Goal: Task Accomplishment & Management: Manage account settings

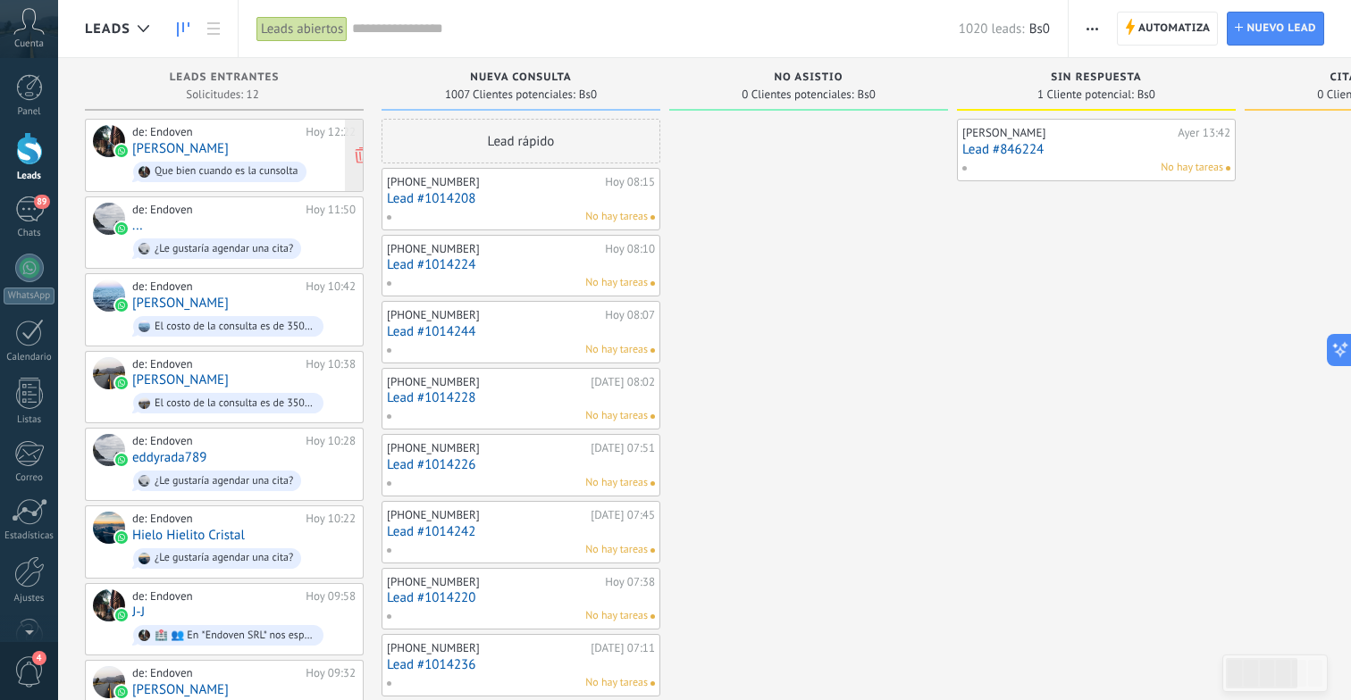
click at [153, 139] on div "de: Endoven [DATE] 12:22 [PERSON_NAME] Que bien cuando es la cunsolta" at bounding box center [243, 155] width 223 height 61
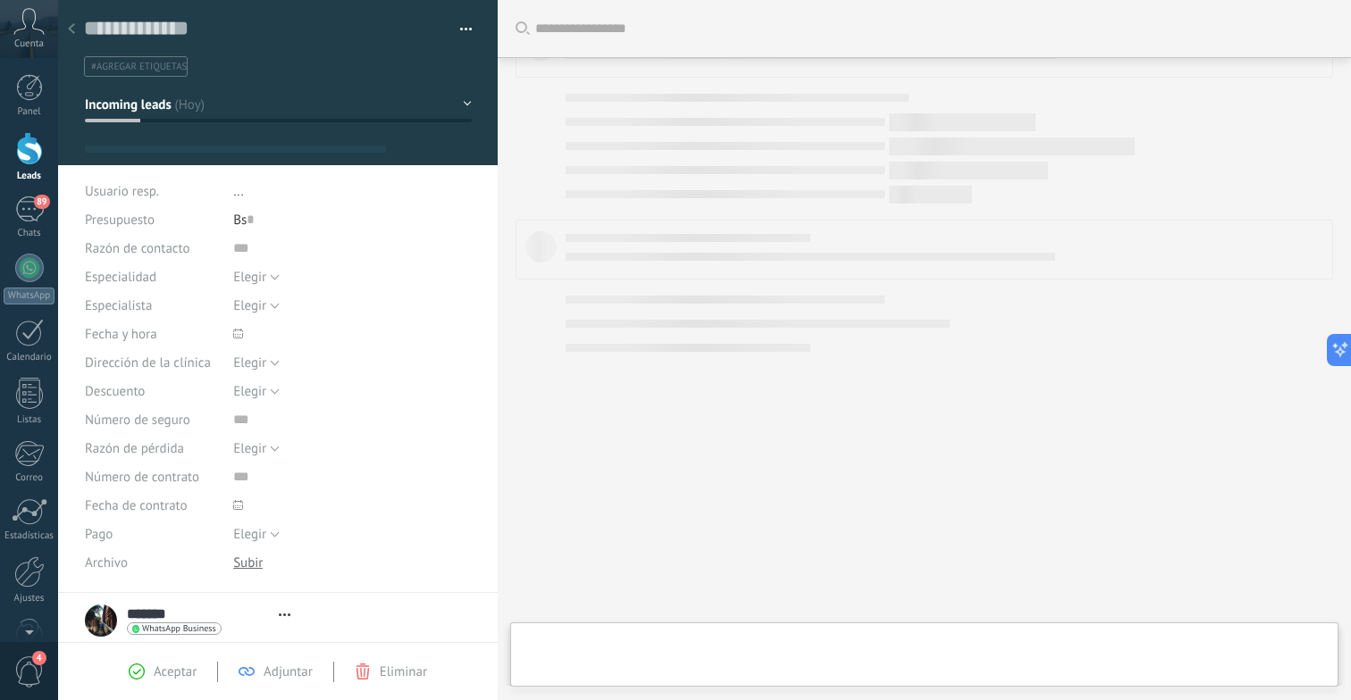
type textarea "**********"
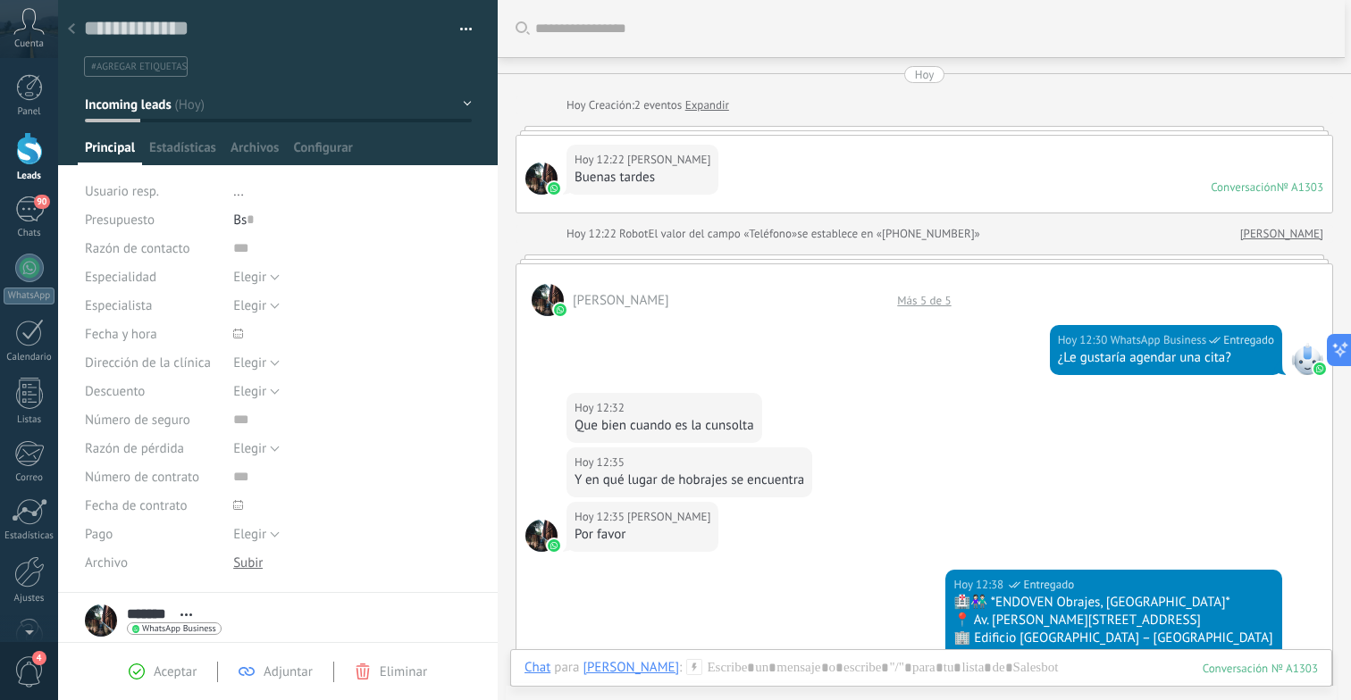
click at [29, 152] on div at bounding box center [29, 148] width 27 height 33
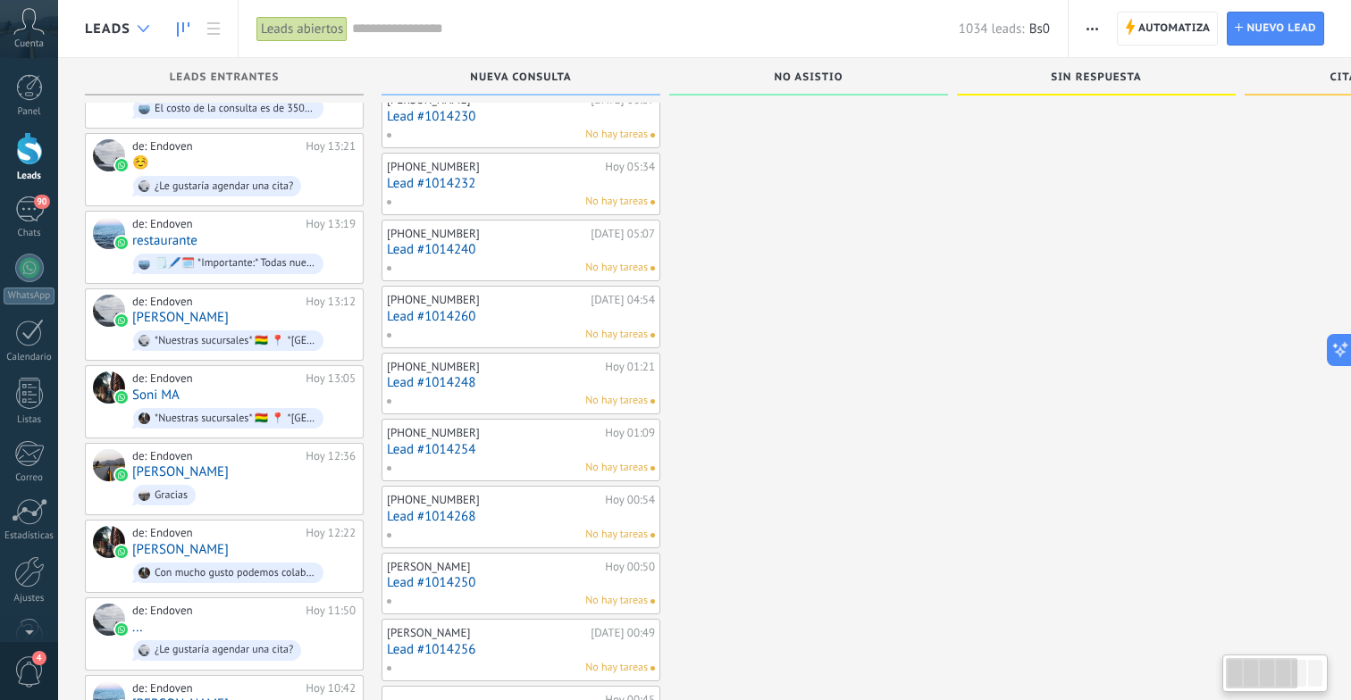
scroll to position [610, 0]
